Goal: Book appointment/travel/reservation

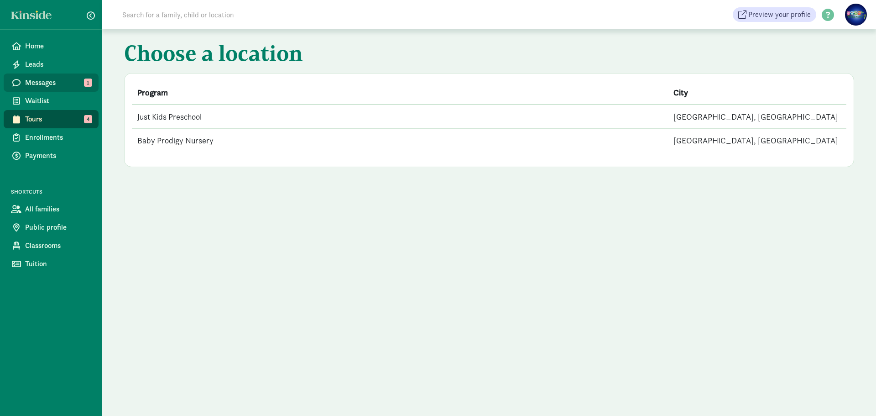
click at [63, 85] on span "Messages" at bounding box center [58, 82] width 66 height 11
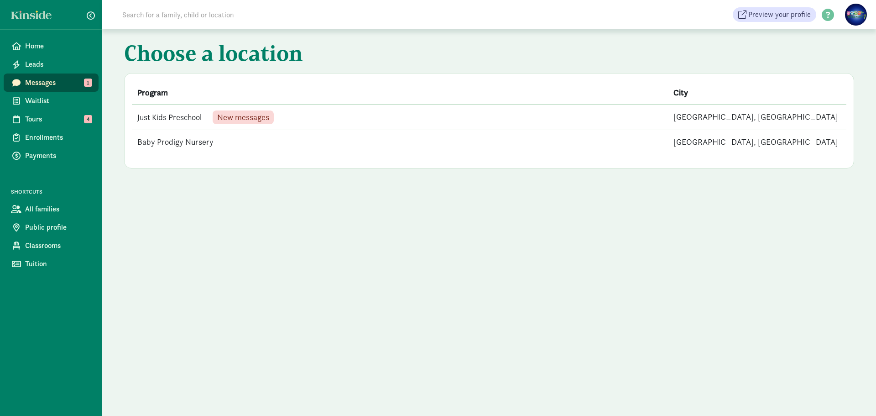
click at [295, 118] on td "Just Kids Preschool New messages" at bounding box center [400, 118] width 536 height 26
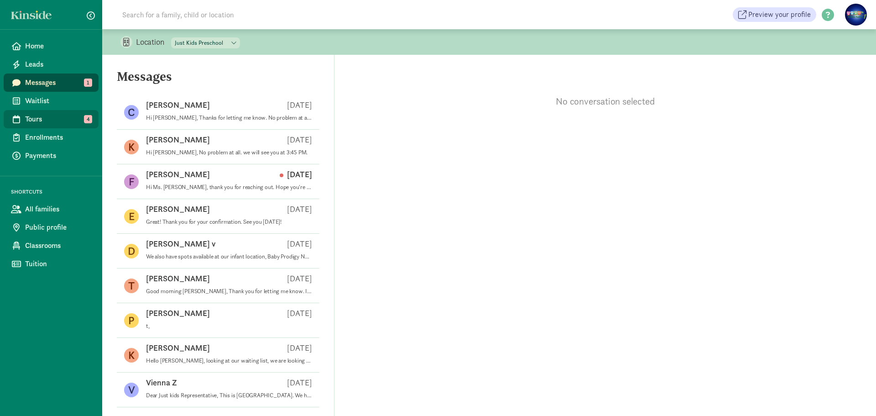
click at [54, 119] on span "Tours" at bounding box center [58, 119] width 66 height 11
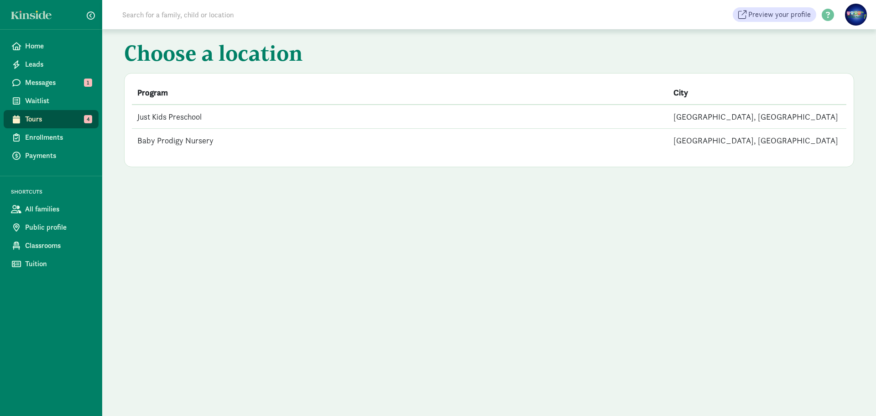
click at [207, 119] on td "Just Kids Preschool" at bounding box center [400, 117] width 536 height 24
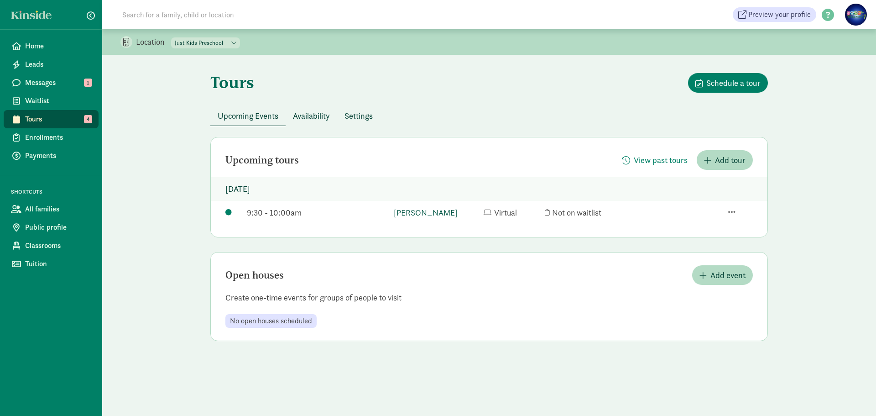
click at [416, 212] on link "Aiden Chang" at bounding box center [436, 212] width 85 height 12
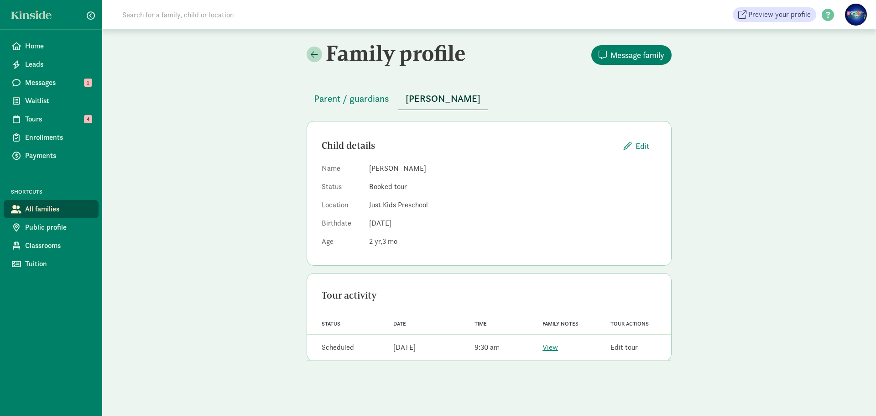
click at [631, 347] on link "Edit tour" at bounding box center [624, 347] width 27 height 10
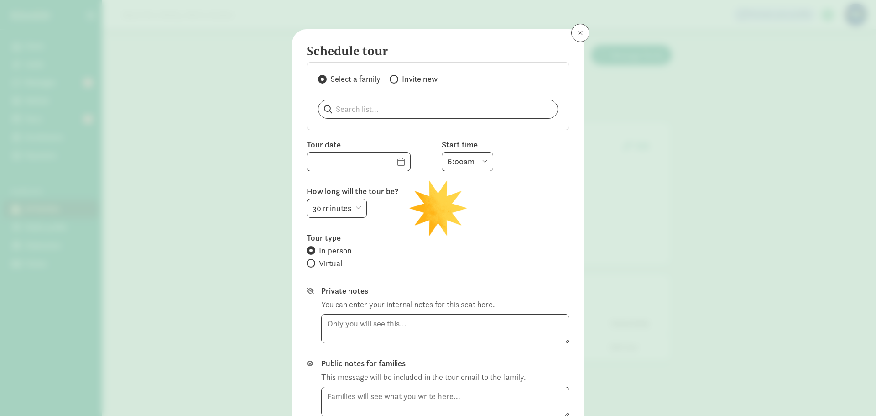
type input "[DATE]"
select select "9:30am"
radio input "false"
radio input "true"
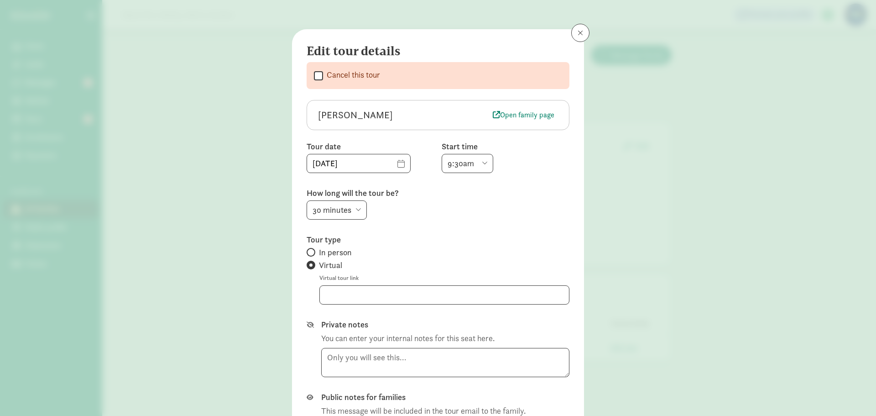
click at [647, 218] on div "Edit tour details  Cancel this tour Aiden Chang Open family page Tour date 10/…" at bounding box center [438, 208] width 876 height 416
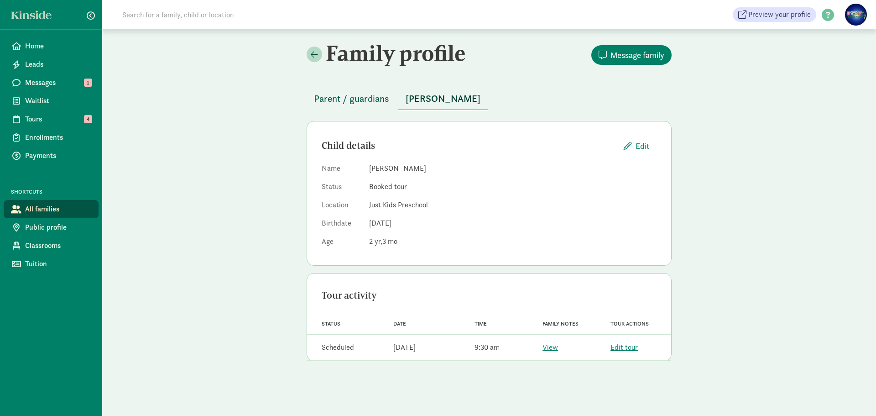
click at [367, 100] on span "Parent / guardians" at bounding box center [351, 98] width 75 height 15
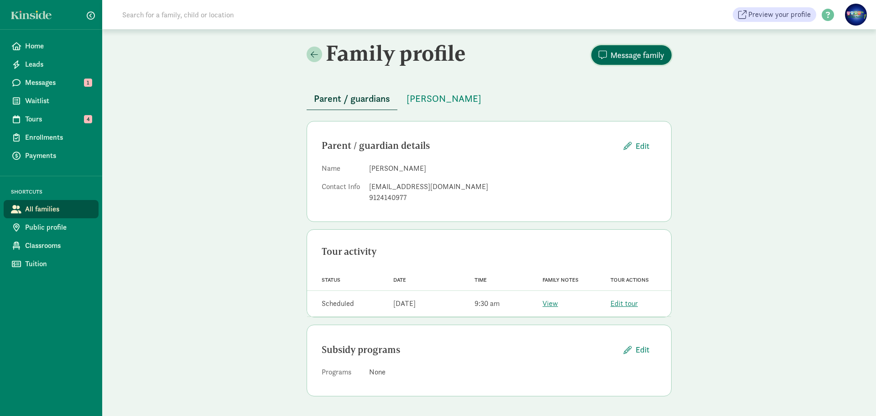
click at [614, 49] on span "Message family" at bounding box center [638, 55] width 54 height 12
